Goal: Information Seeking & Learning: Find specific fact

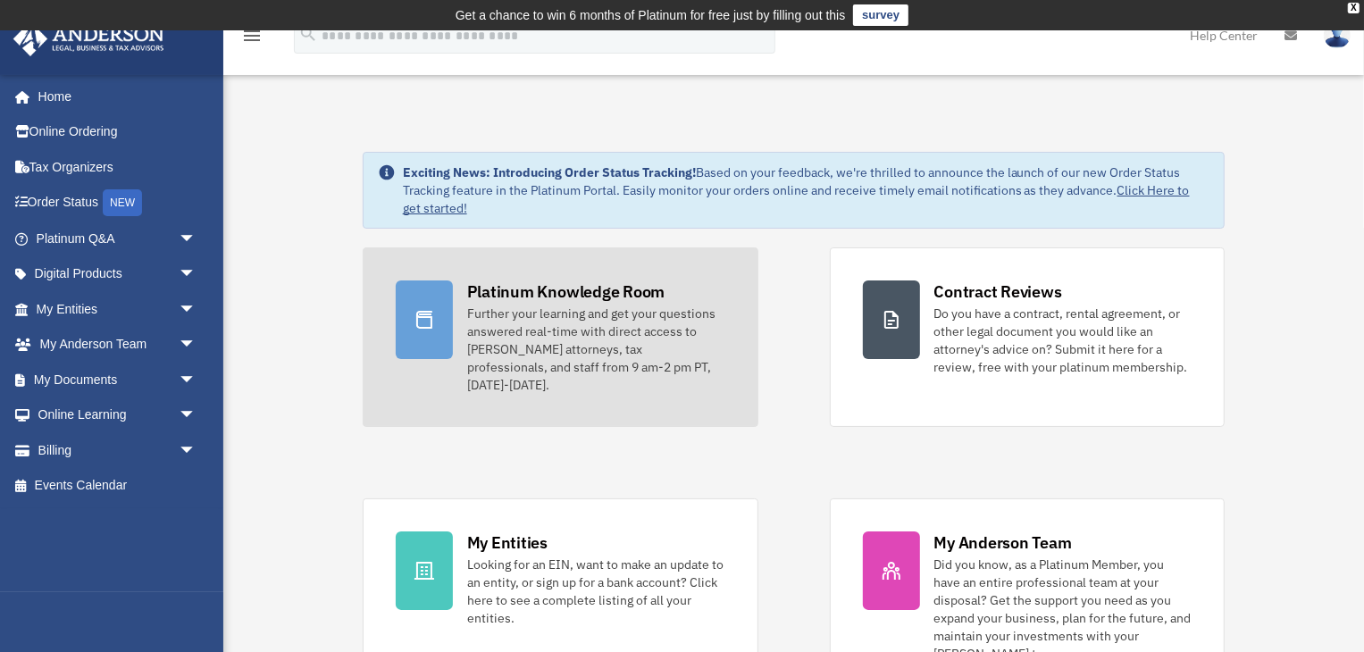
click at [527, 296] on div "Platinum Knowledge Room" at bounding box center [566, 292] width 198 height 22
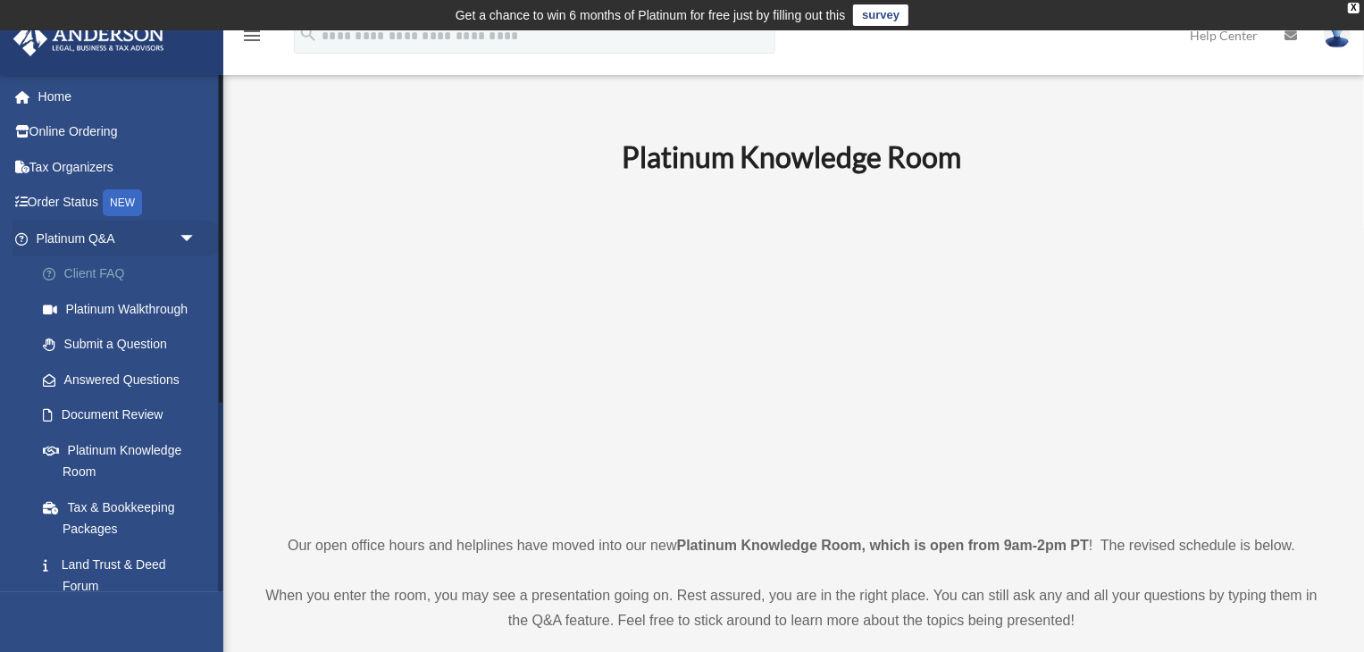
click at [111, 272] on link "Client FAQ" at bounding box center [124, 274] width 198 height 36
click at [142, 242] on link "Platinum Q&A arrow_drop_down" at bounding box center [118, 239] width 211 height 36
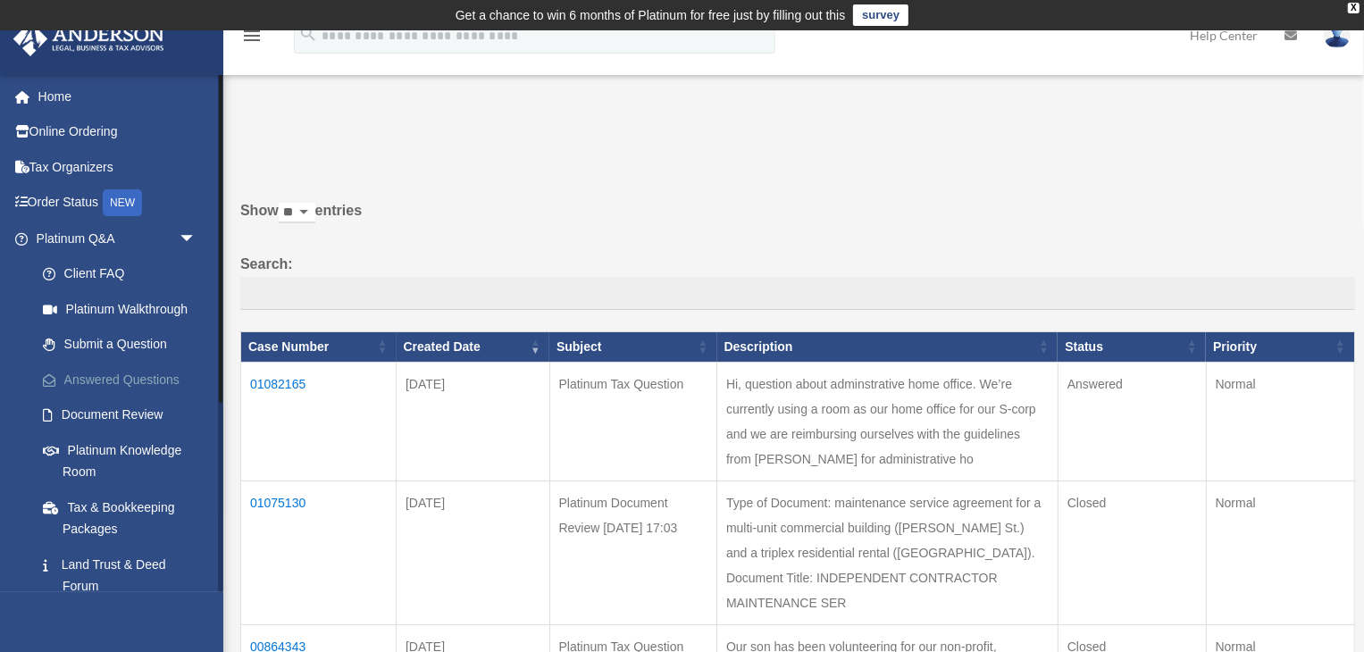
click at [157, 376] on link "Answered Questions" at bounding box center [124, 380] width 198 height 36
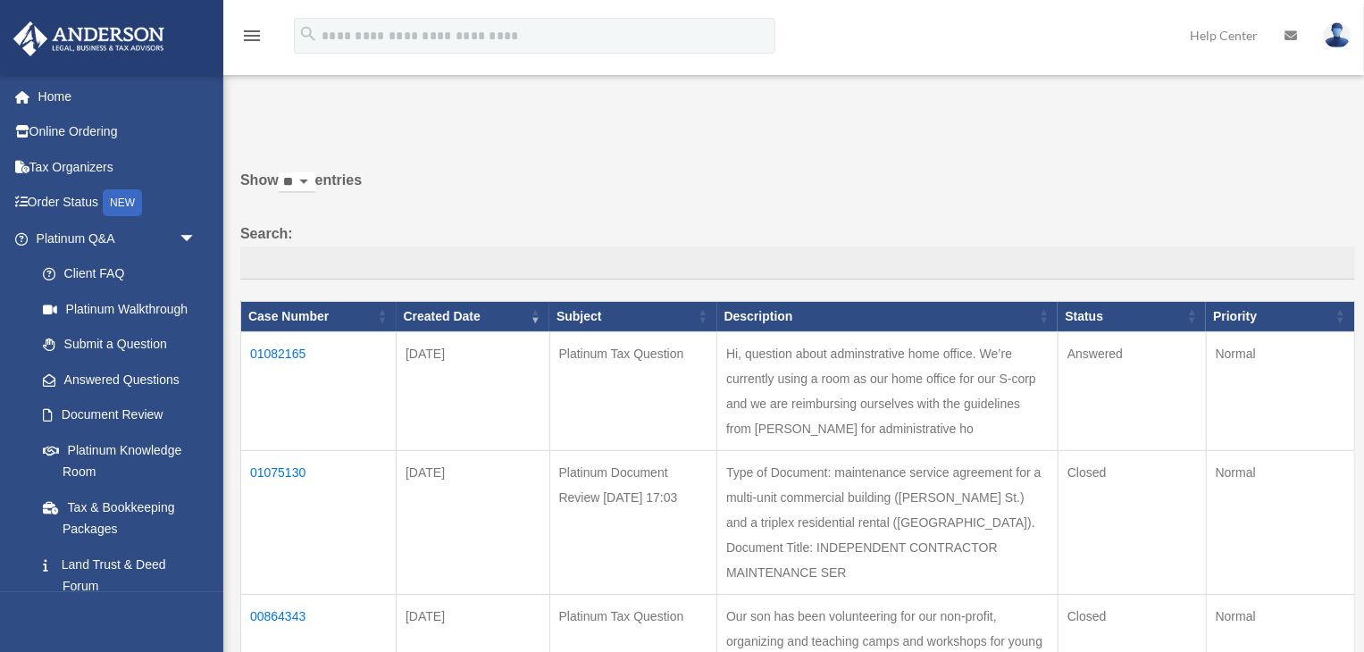
click at [287, 355] on td "01082165" at bounding box center [318, 390] width 155 height 119
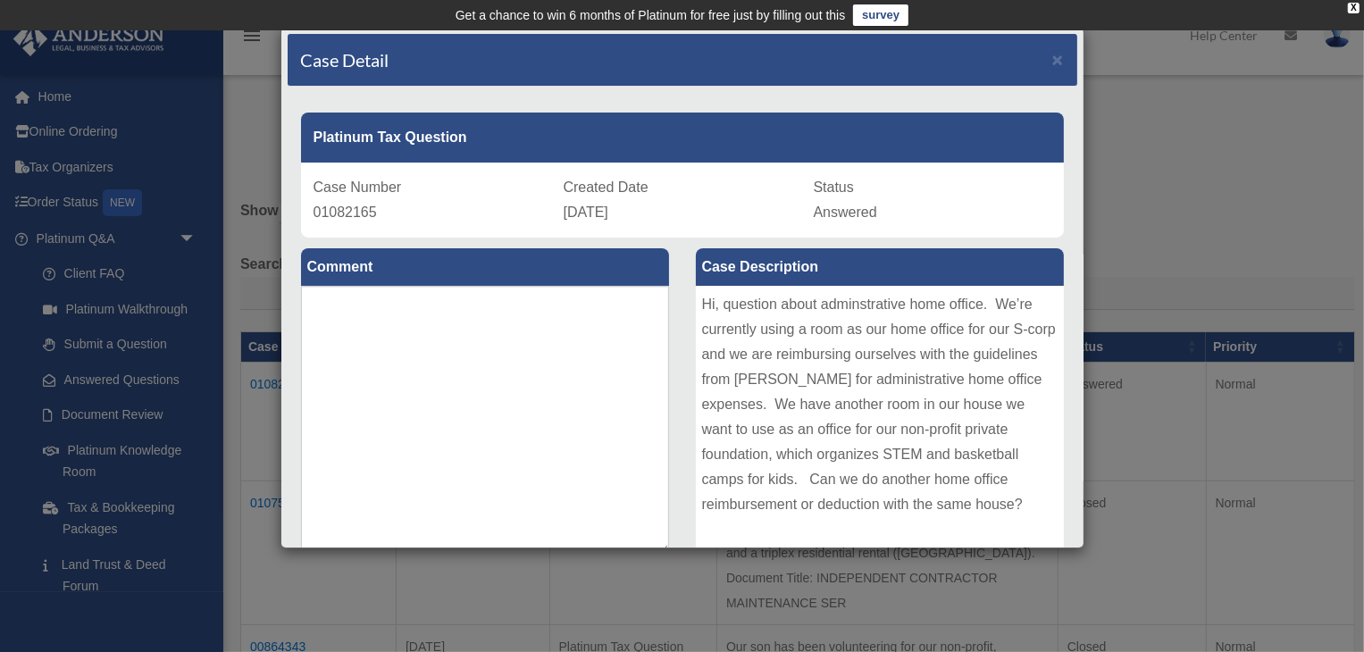
click at [1064, 54] on div "Case Detail ×" at bounding box center [683, 60] width 790 height 53
click at [1057, 63] on span "×" at bounding box center [1059, 59] width 12 height 21
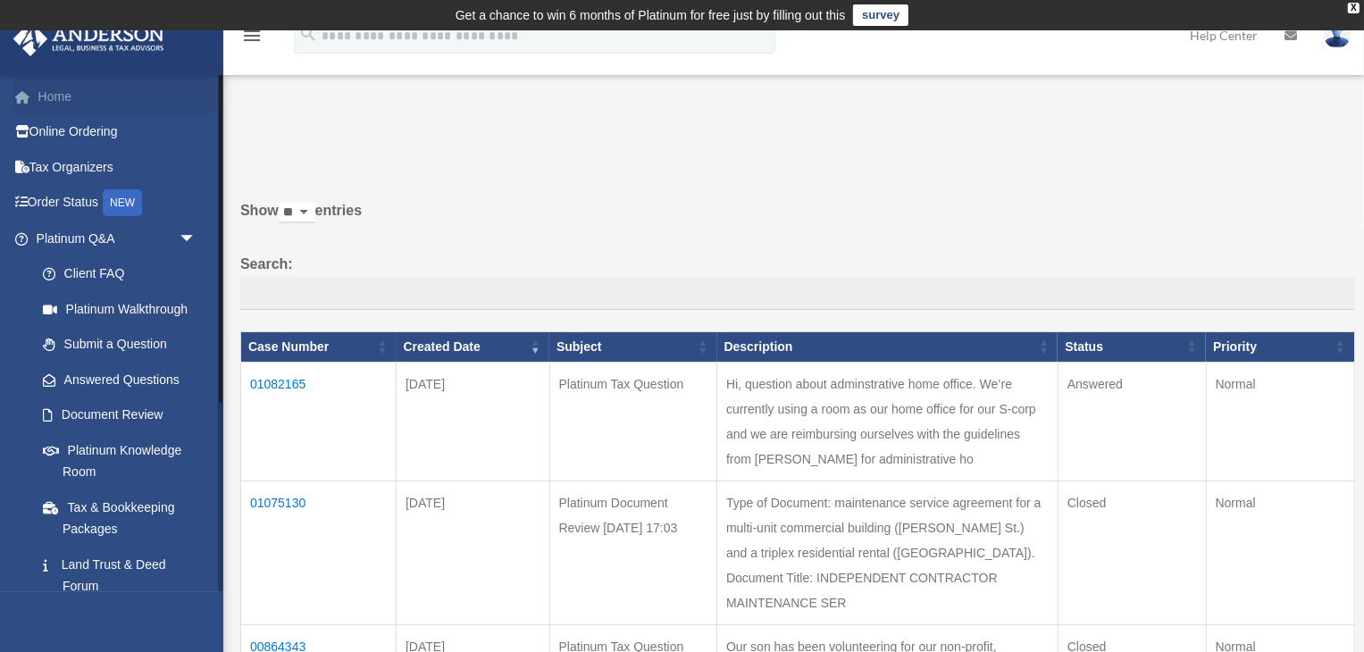
click at [92, 96] on link "Home" at bounding box center [118, 97] width 211 height 36
